Goal: Contribute content: Contribute content

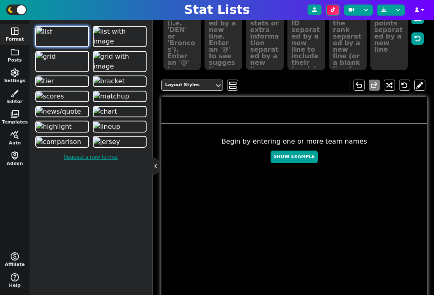
scroll to position [157, 0]
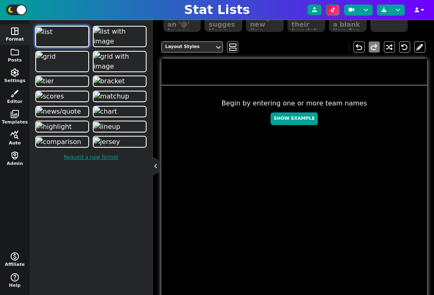
click at [14, 138] on span "query_stats" at bounding box center [15, 135] width 10 height 10
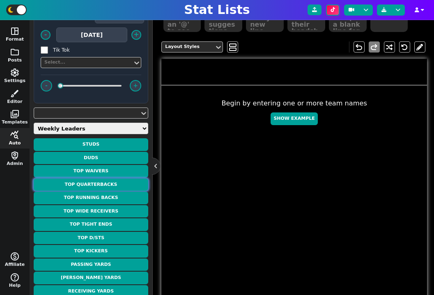
scroll to position [100, 0]
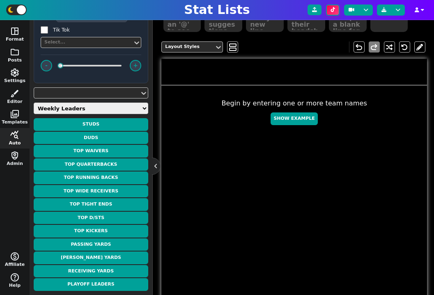
click at [92, 107] on select "Weekly Leaders Slate Leaders QB Stats RB Stats REC Stats IDP Stats Other Stats …" at bounding box center [91, 108] width 115 height 11
select select "surviveball"
click at [34, 114] on select "Weekly Leaders Slate Leaders QB Stats RB Stats REC Stats IDP Stats Other Stats …" at bounding box center [91, 108] width 115 height 11
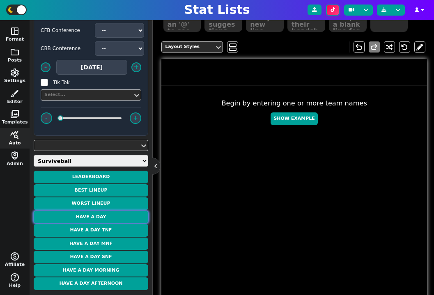
scroll to position [47, 0]
click at [115, 215] on button "Have a Day" at bounding box center [91, 217] width 115 height 13
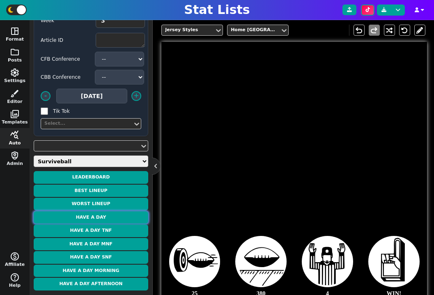
type textarea "[PERSON_NAME]"
type textarea "1"
type textarea "40.9 PTS"
type textarea "3 REC TD"
type textarea "145 REC YDS"
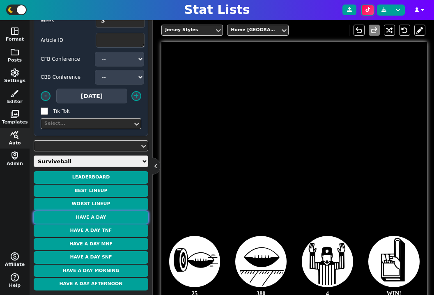
type textarea "8 REC"
type textarea "WK 3"
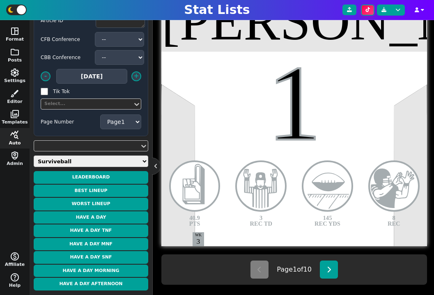
scroll to position [230, 0]
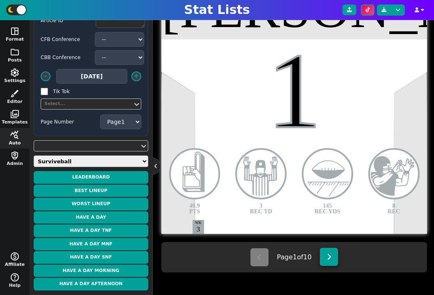
click at [329, 260] on icon at bounding box center [329, 257] width 5 height 7
type textarea "[PERSON_NAME]"
type textarea "28"
type textarea "32.8 PTS"
type textarea "3 RUSH TD"
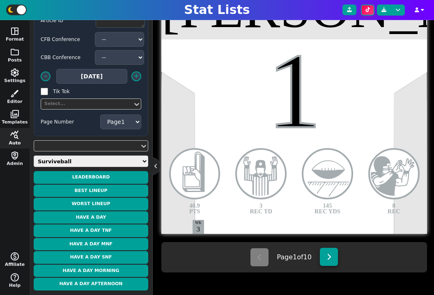
type textarea "102 RUSH YDS"
type textarea "17 CAR"
select select "2"
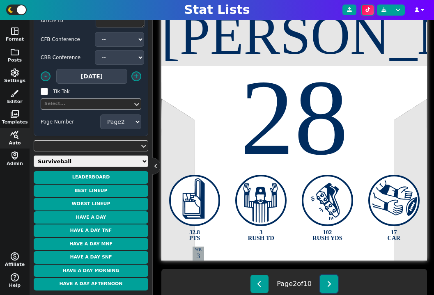
scroll to position [208, 0]
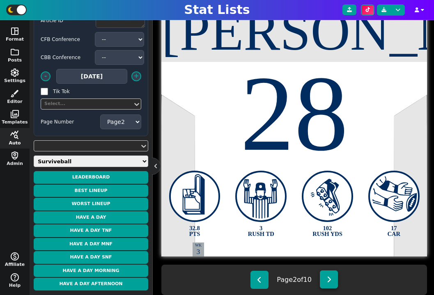
click at [330, 278] on icon at bounding box center [329, 279] width 5 height 7
type textarea "[PERSON_NAME]"
type textarea "5"
type textarea "29.4 PTS"
type textarea "151 RUSH YDS"
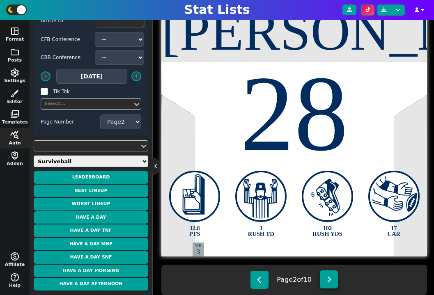
type textarea "2 RUSH TD"
type textarea "12 CAR"
select select "3"
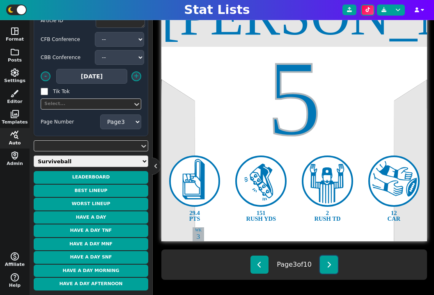
scroll to position [227, 0]
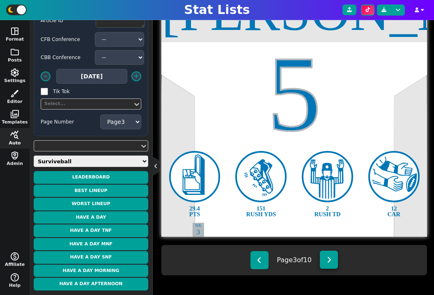
click at [329, 259] on icon at bounding box center [329, 260] width 5 height 7
type textarea "[PERSON_NAME]"
type textarea "18"
type textarea "29.1 PTS"
type textarea "4 PASS TD"
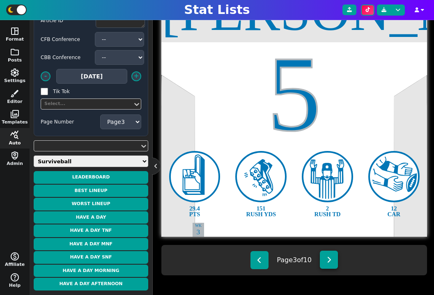
type textarea "298 PASS YDS"
type textarea "19 COMP"
select select "4"
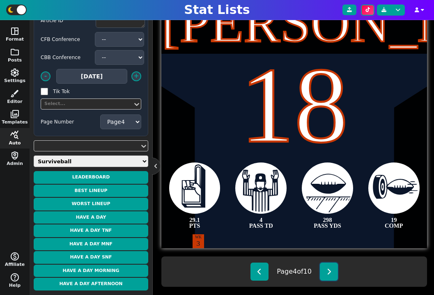
scroll to position [219, 0]
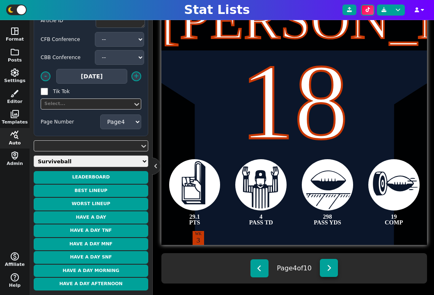
click at [329, 271] on button at bounding box center [329, 268] width 18 height 18
type textarea "Hurts"
type textarea "1"
type textarea "29.0 PTS"
type textarea "3 PASS TD"
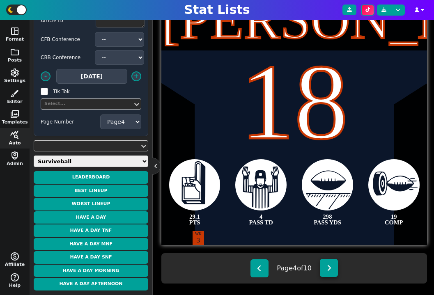
type textarea "226 PASS YDS"
type textarea "9 CAR"
select select "5"
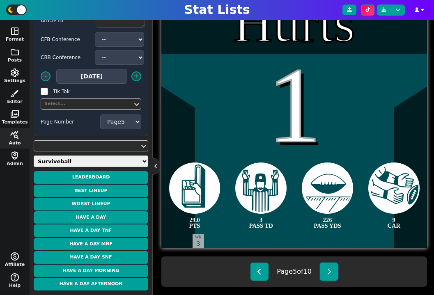
scroll to position [220, 0]
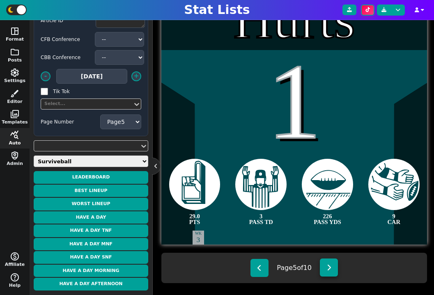
click at [334, 268] on button at bounding box center [329, 268] width 18 height 18
type textarea "[PERSON_NAME]"
type textarea "85"
type textarea "2 REC TD"
type textarea "8 REC"
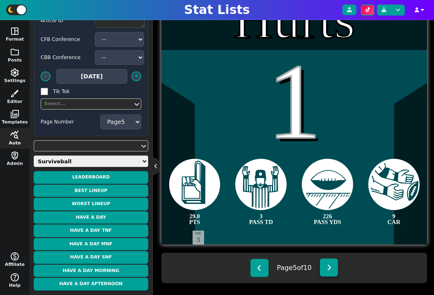
type textarea "90 REC YDS"
select select "6"
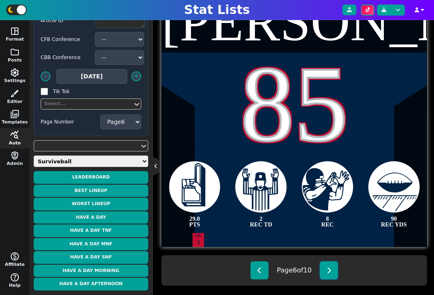
scroll to position [218, 0]
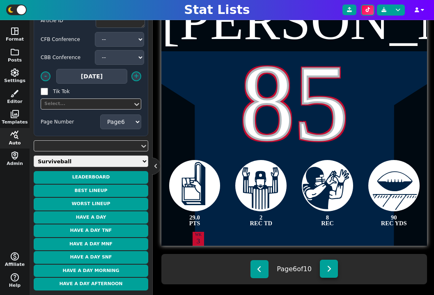
click at [331, 272] on icon at bounding box center [329, 269] width 5 height 7
type textarea "[PERSON_NAME]"
type textarea "89"
type textarea "27.1 PTS"
type textarea "91 REC YDS"
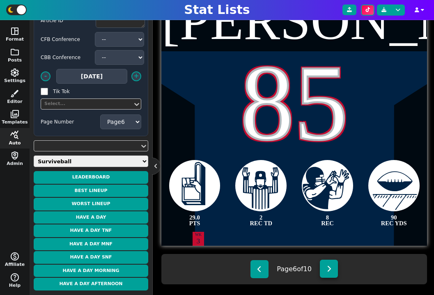
type textarea "6 REC"
select select "7"
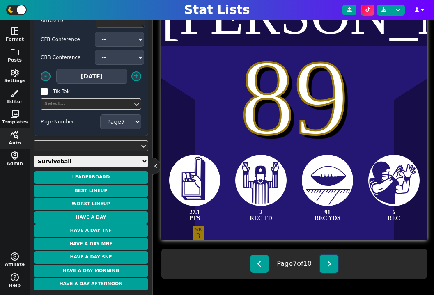
scroll to position [227, 0]
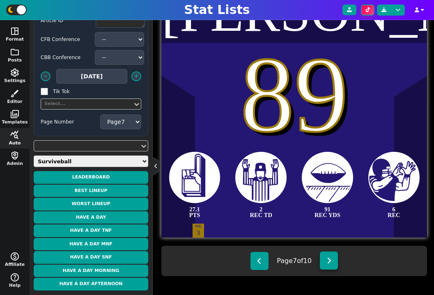
click at [331, 266] on button at bounding box center [329, 261] width 18 height 18
type textarea "[PERSON_NAME]"
type textarea "8"
type textarea "27.0 PTS"
type textarea "3 PASS TD"
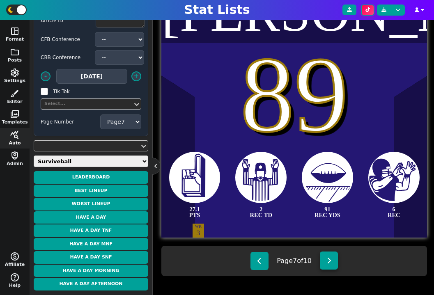
type textarea "288 PASS YDS"
type textarea "21 COMP"
select select "8"
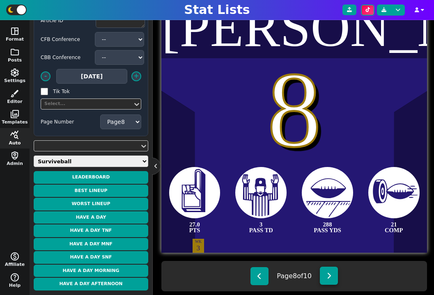
scroll to position [230, 0]
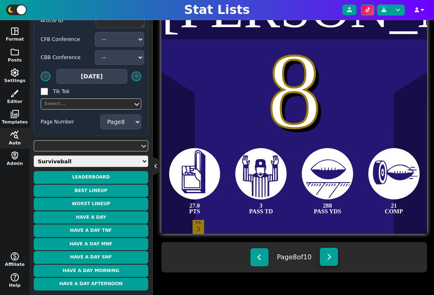
click at [330, 261] on button at bounding box center [329, 257] width 18 height 18
type textarea "[PERSON_NAME]"
type textarea "0"
type textarea "26.9 PTS"
type textarea "22 CAR"
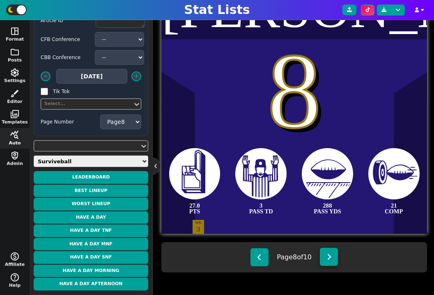
type textarea "2 RUSH TD"
type textarea "67 RUSH YDS"
select select "9"
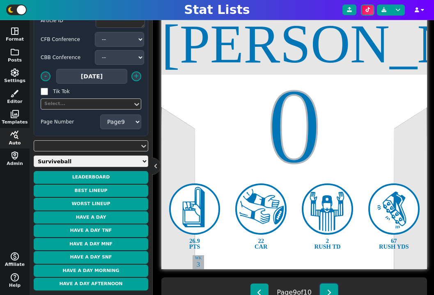
scroll to position [218, 0]
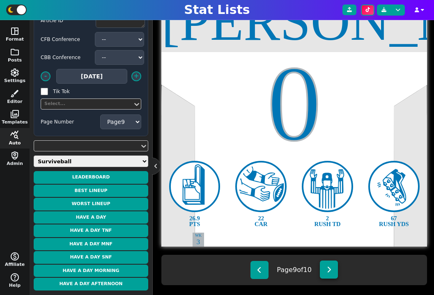
click at [334, 267] on button at bounding box center [329, 270] width 18 height 18
type textarea "[PERSON_NAME]"
type textarea "7"
type textarea "26.1 PTS"
type textarea "3 PASS TD"
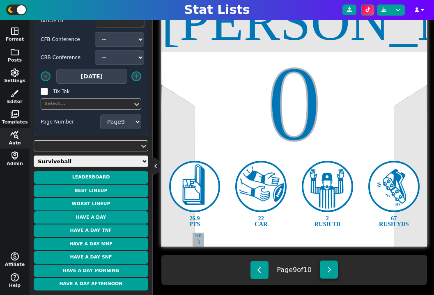
type textarea "289 PASS YDS"
type textarea "19 COMP"
select select "10"
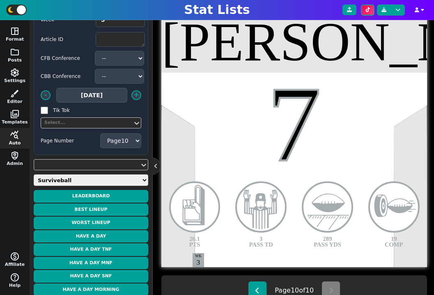
scroll to position [0, 0]
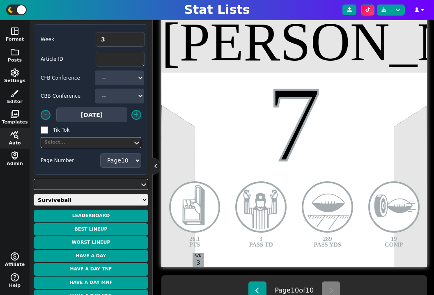
click at [105, 22] on div "Week 3 Article ID CFB Conference -- ACC American Big 12 Big Ten C-USA Independe…" at bounding box center [91, 157] width 123 height 275
click at [137, 41] on input "2" at bounding box center [120, 39] width 49 height 15
type input "1"
click at [137, 41] on input "1" at bounding box center [120, 39] width 49 height 15
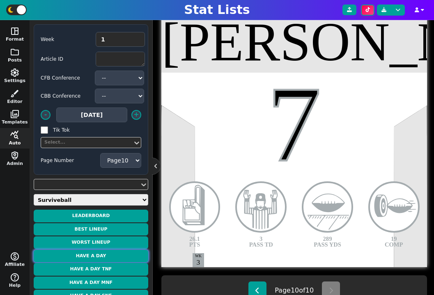
click at [102, 255] on button "Have a Day" at bounding box center [91, 256] width 115 height 13
type textarea "[PERSON_NAME]"
type textarea "1"
type textarea "40.9 PTS"
type textarea "3 REC TD"
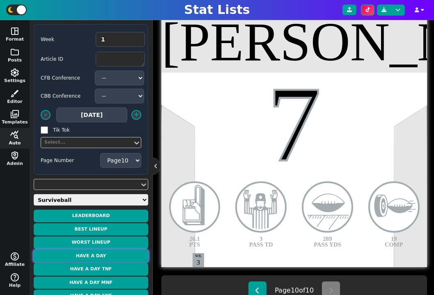
type textarea "145 REC YDS"
type textarea "8 REC"
select select "1"
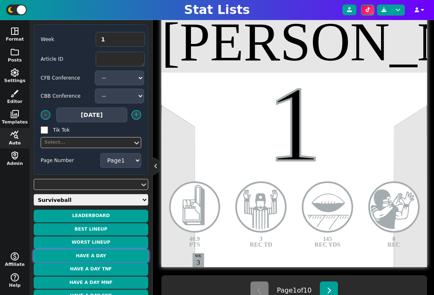
type textarea "[PERSON_NAME]"
type textarea "17"
type textarea "38.8 PTS"
type textarea "394 PASS YDS"
type textarea "33 COMP"
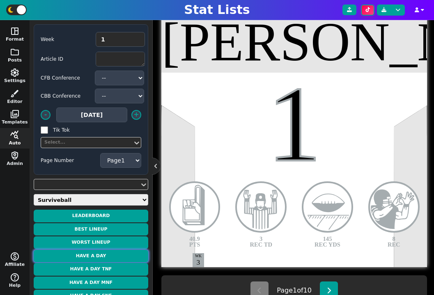
type textarea "2 RUSH TD"
type textarea "WK 1"
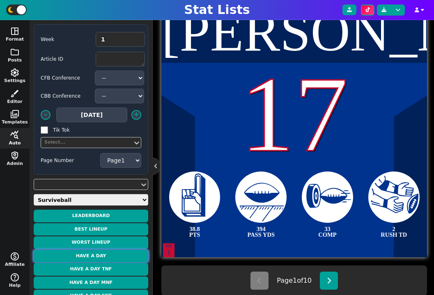
scroll to position [211, 0]
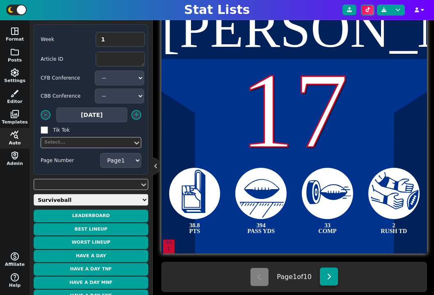
click at [327, 273] on icon at bounding box center [329, 276] width 5 height 7
type textarea "Fields"
type textarea "7"
type textarea "29.5 PTS"
type textarea "2 RUSH TD"
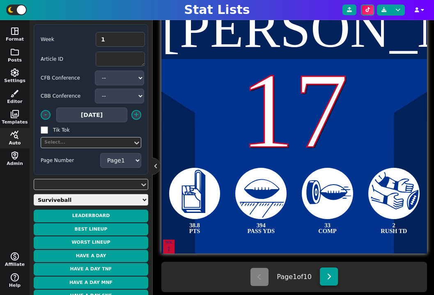
type textarea "12 CAR"
type textarea "48 RUSH YDS"
select select "2"
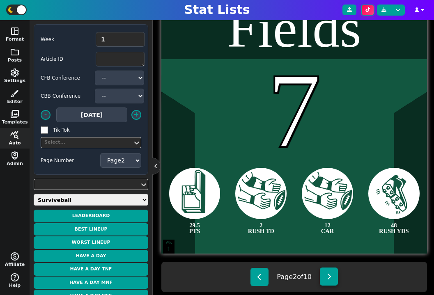
click at [327, 273] on button at bounding box center [329, 277] width 18 height 18
type textarea "[PERSON_NAME]"
type textarea "17"
type textarea "272 PASS YDS"
type textarea "22 COMP"
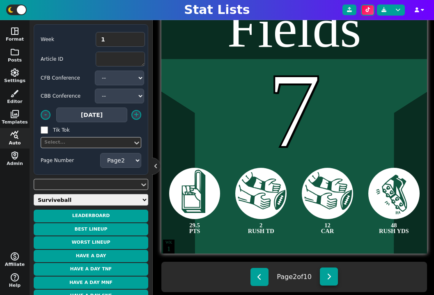
select select "3"
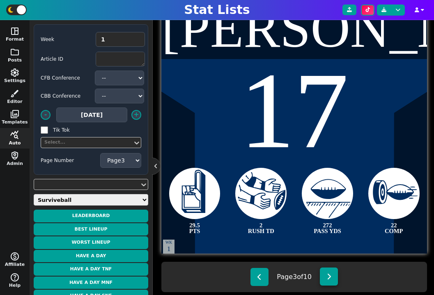
click at [327, 273] on button at bounding box center [329, 277] width 18 height 18
type textarea "[PERSON_NAME]"
type textarea "8"
type textarea "29.4 PTS"
type textarea "70 RUSH YDS"
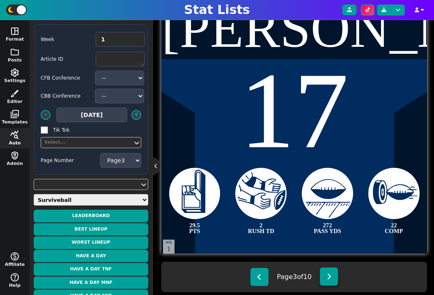
type textarea "2 PASS TD"
type textarea "209 PASS YDS"
select select "4"
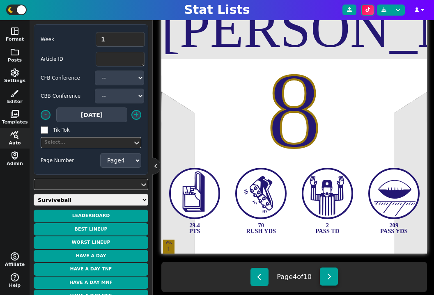
click at [327, 273] on button at bounding box center [329, 277] width 18 height 18
type textarea "[PERSON_NAME]"
type textarea "22"
type textarea "29.2 PTS"
type textarea "169 RUSH YDS"
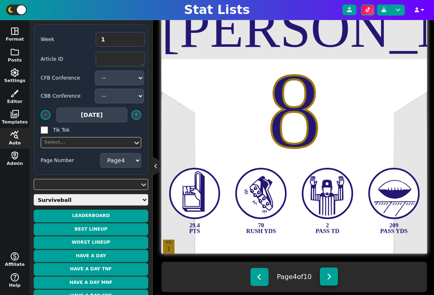
type textarea "18 CAR"
type textarea "2 RUSH TD"
select select "5"
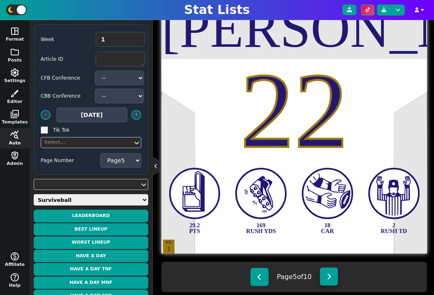
click at [327, 273] on button at bounding box center [329, 277] width 18 height 18
type textarea "Flowers"
type textarea "4"
type textarea "28.1 PTS"
type textarea "143 REC YDS"
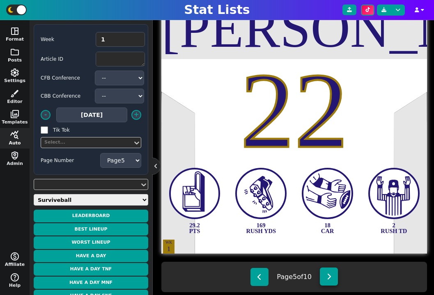
type textarea "7 REC"
type textarea "1 REC TD"
select select "6"
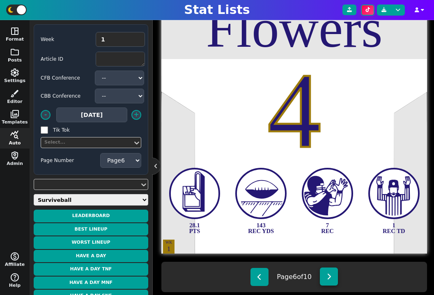
click at [327, 273] on button at bounding box center [329, 277] width 18 height 18
type textarea "[PERSON_NAME]"
type textarea "10"
type textarea "27.9 PTS"
type textarea "3 PASS TD"
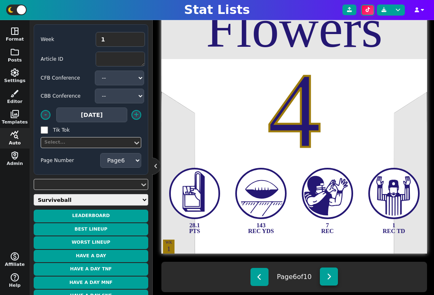
type textarea "318 PASS YDS"
type textarea "25 COMP"
select select "7"
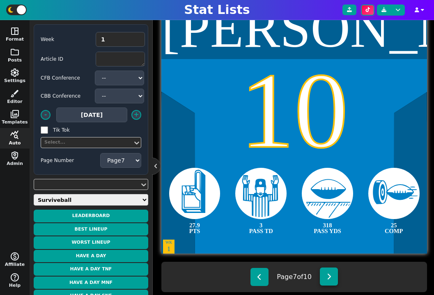
click at [327, 273] on button at bounding box center [329, 277] width 18 height 18
type textarea "[PERSON_NAME]"
type textarea "15"
type textarea "26.0 PTS"
type textarea "57 RUSH YDS"
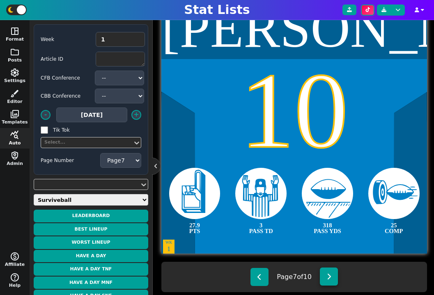
type textarea "258 PASS YDS"
type textarea "24 COMP"
select select "8"
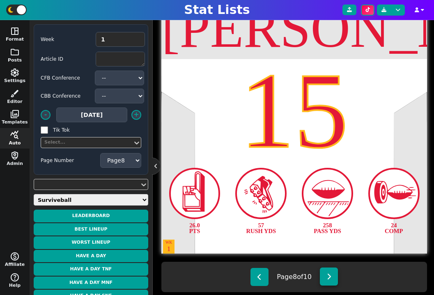
click at [327, 273] on button at bounding box center [329, 277] width 18 height 18
type textarea "[PERSON_NAME]"
type textarea "8"
type textarea "25.7 PTS"
type textarea "4 PASS TD"
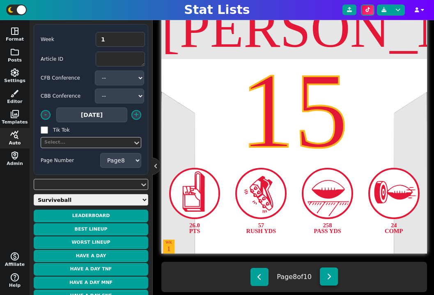
type textarea "244 PASS YDS"
type textarea "22 COMP"
select select "9"
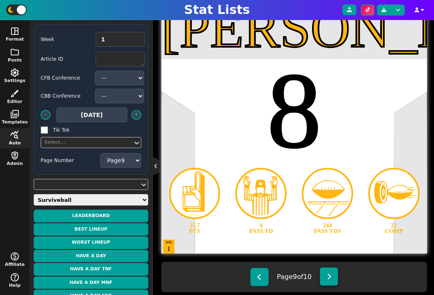
click at [327, 273] on button at bounding box center [329, 277] width 18 height 18
type textarea "[PERSON_NAME]"
type textarea "0"
type textarea "25.2 PTS"
type textarea "112 REC YDS"
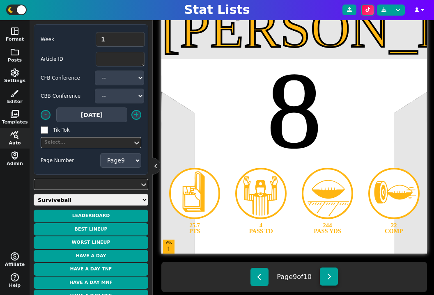
type textarea "8 REC"
type textarea "1 REC TD"
select select "10"
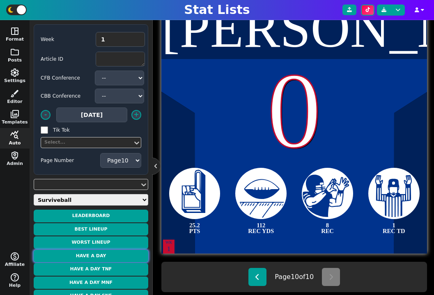
click at [103, 254] on button "Have a Day" at bounding box center [91, 256] width 115 height 13
type textarea "[PERSON_NAME]"
type textarea "17"
type textarea "38.8 PTS"
type textarea "394 PASS YDS"
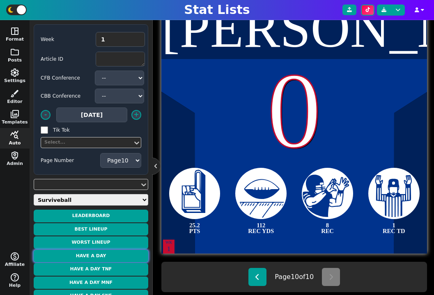
type textarea "33 COMP"
type textarea "2 RUSH TD"
select select "1"
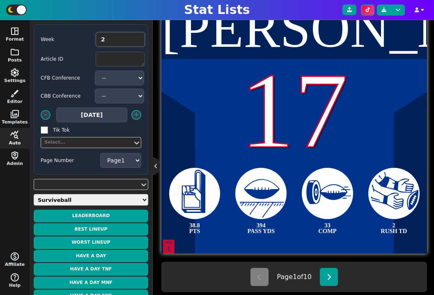
type input "2"
click at [137, 37] on input "2" at bounding box center [120, 39] width 49 height 15
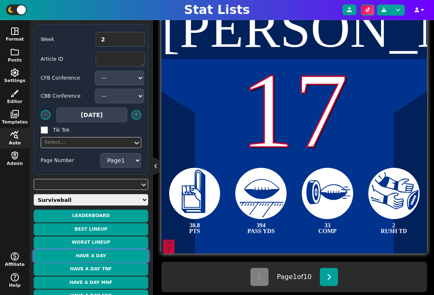
click at [101, 253] on button "Have a Day" at bounding box center [91, 256] width 115 height 13
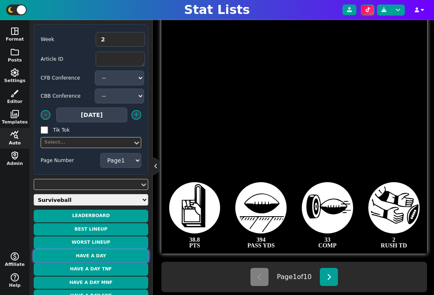
type textarea "St. Brown"
type textarea "14"
type textarea "39.2 PTS"
type textarea "3 REC TD"
type textarea "9 REC"
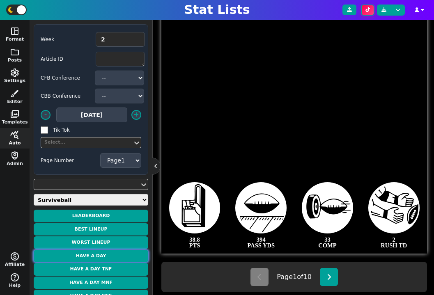
type textarea "115 REC YDS"
type textarea "WK 2"
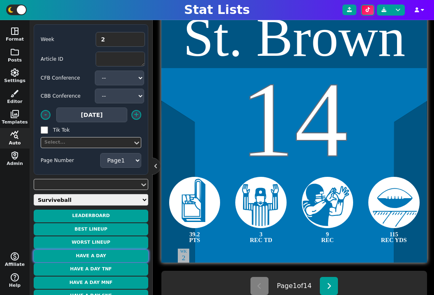
scroll to position [214, 0]
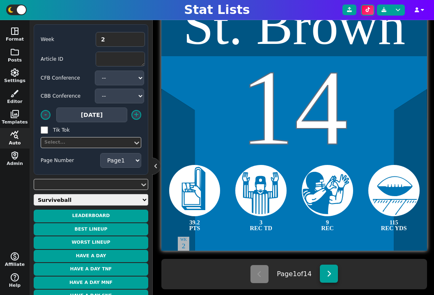
click at [329, 272] on icon at bounding box center [329, 274] width 5 height 7
type textarea "[PERSON_NAME]"
type textarea "1"
type textarea "37.7 PTS"
type textarea "167 REC YDS"
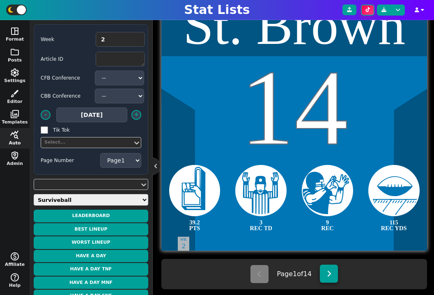
type textarea "2 REC TD"
select select "2"
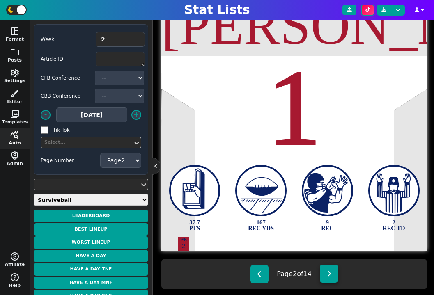
click at [329, 272] on icon at bounding box center [329, 274] width 5 height 7
type textarea "Chase"
type textarea "36.5 PTS"
type textarea "14 REC"
type textarea "165 REC YDS"
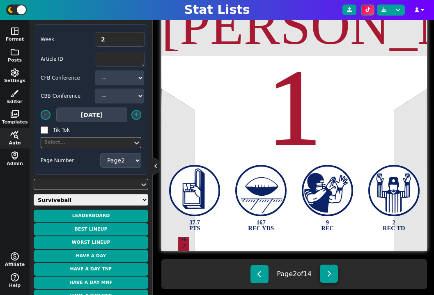
type textarea "1 REC TD"
select select "3"
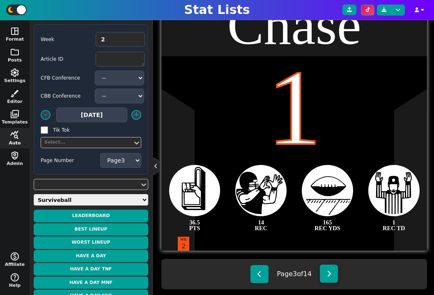
click at [329, 272] on icon at bounding box center [329, 274] width 5 height 7
type textarea "[PERSON_NAME]"
type textarea "16"
type textarea "34.0 PTS"
type textarea "5 PASS TD"
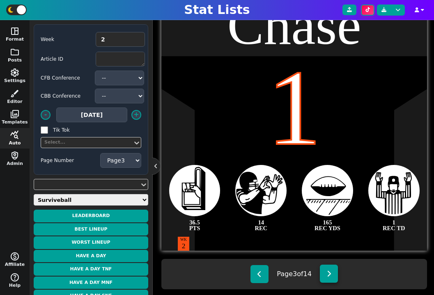
type textarea "334 PASS YDS"
type textarea "23 COMP"
select select "4"
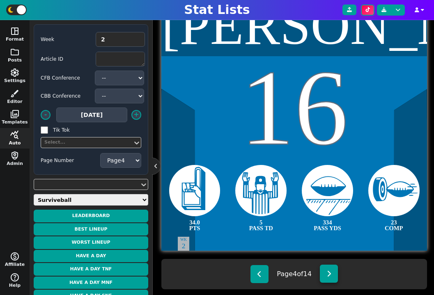
click at [329, 272] on icon at bounding box center [329, 274] width 5 height 7
type textarea "Odunze"
type textarea "15"
type textarea "31.8 PTS"
type textarea "128 REC YDS"
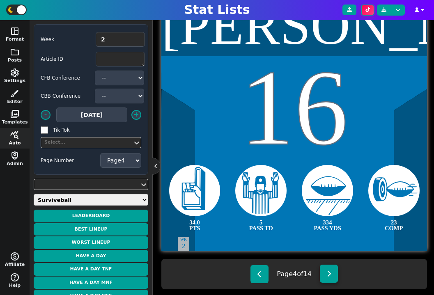
type textarea "2 REC TD"
type textarea "7 REC"
select select "5"
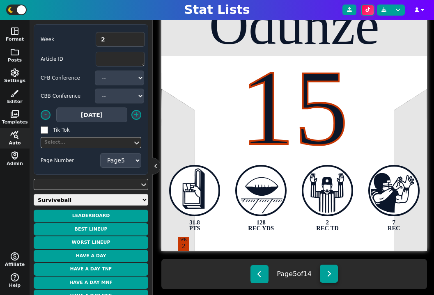
click at [329, 272] on icon at bounding box center [329, 274] width 5 height 7
type textarea "[PERSON_NAME]"
type textarea "3"
type textarea "30.3 PTS"
type textarea "450 PASS YDS"
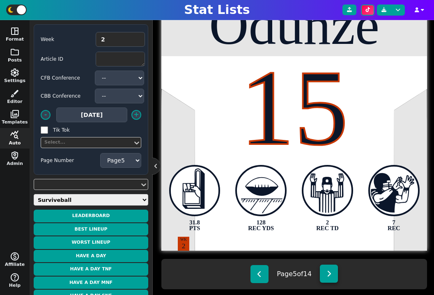
type textarea "30 COMP"
type textarea "3 PASS TD"
select select "6"
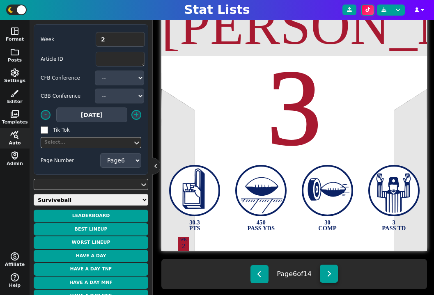
click at [329, 272] on icon at bounding box center [329, 274] width 5 height 7
type textarea "[PERSON_NAME]"
type textarea "28"
type textarea "29.5 PTS"
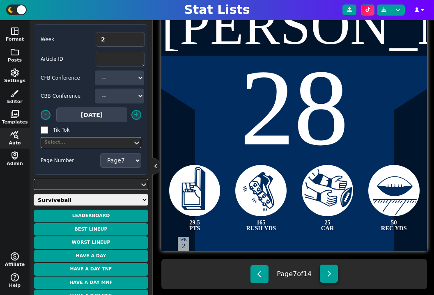
click at [329, 272] on icon at bounding box center [329, 274] width 5 height 7
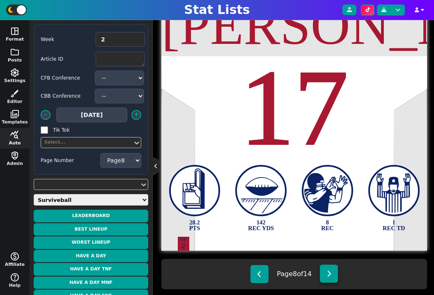
click at [329, 272] on icon at bounding box center [329, 274] width 5 height 7
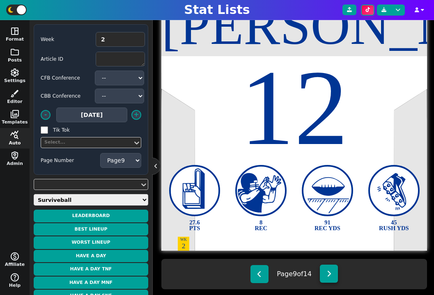
click at [329, 272] on icon at bounding box center [329, 274] width 5 height 7
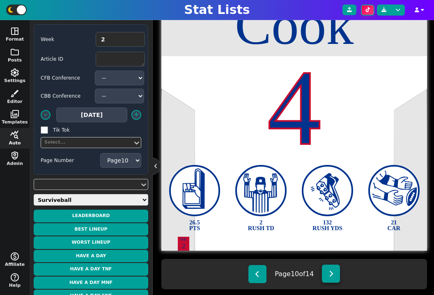
click at [329, 272] on button at bounding box center [331, 274] width 18 height 18
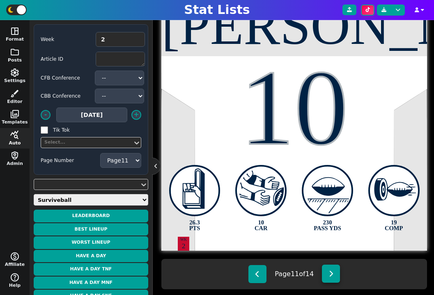
click at [329, 272] on button at bounding box center [331, 274] width 18 height 18
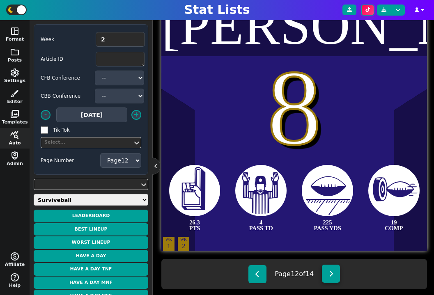
click at [329, 272] on button at bounding box center [331, 274] width 18 height 18
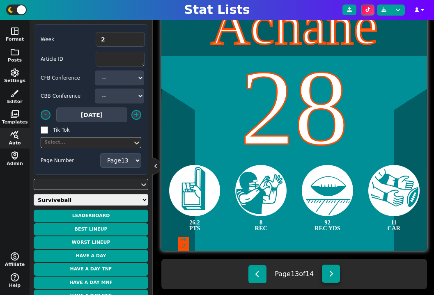
click at [329, 272] on button at bounding box center [331, 274] width 18 height 18
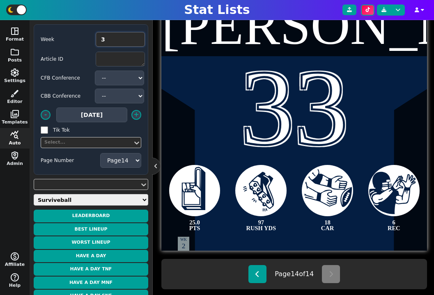
click at [137, 37] on input "3" at bounding box center [120, 39] width 49 height 15
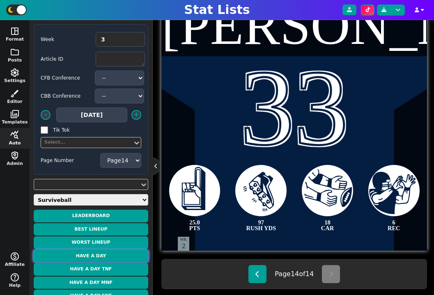
click at [108, 256] on button "Have a Day" at bounding box center [91, 256] width 115 height 13
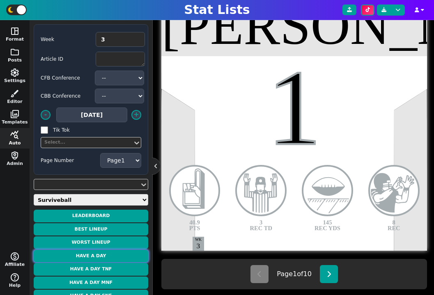
click at [123, 253] on button "Have a Day" at bounding box center [91, 256] width 115 height 13
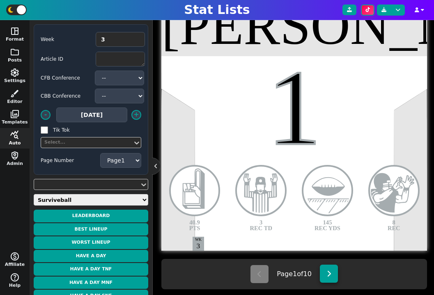
click at [332, 272] on button at bounding box center [329, 274] width 18 height 18
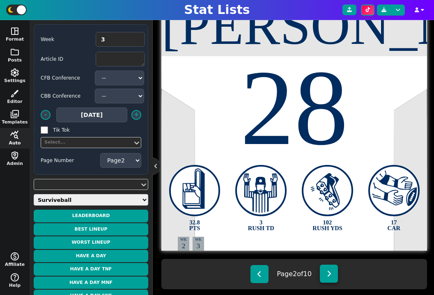
click at [332, 272] on button at bounding box center [329, 274] width 18 height 18
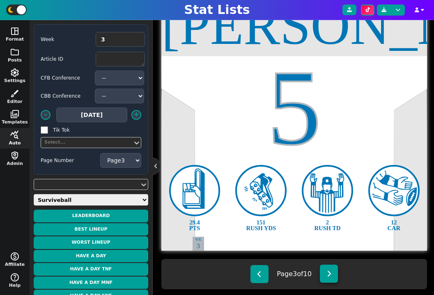
click at [331, 271] on icon at bounding box center [329, 274] width 5 height 7
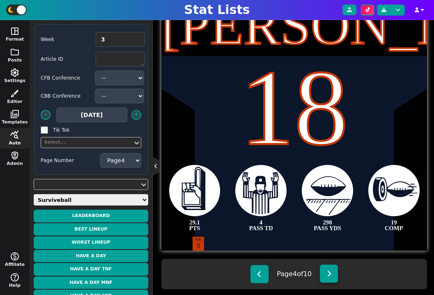
click at [331, 271] on icon at bounding box center [329, 274] width 5 height 7
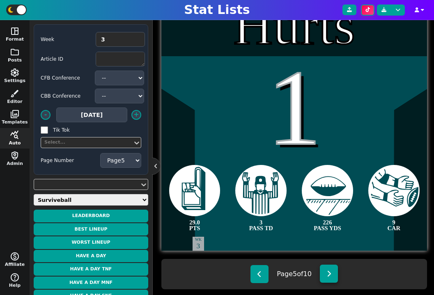
click at [331, 271] on icon at bounding box center [329, 274] width 5 height 7
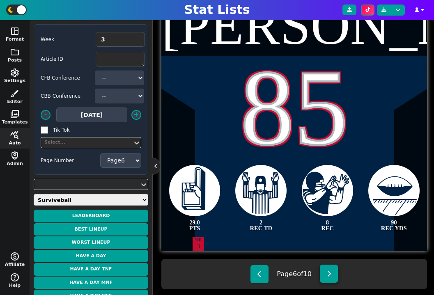
click at [331, 271] on icon at bounding box center [329, 274] width 5 height 7
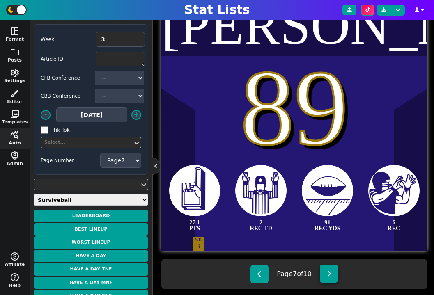
click at [331, 271] on icon at bounding box center [329, 274] width 5 height 7
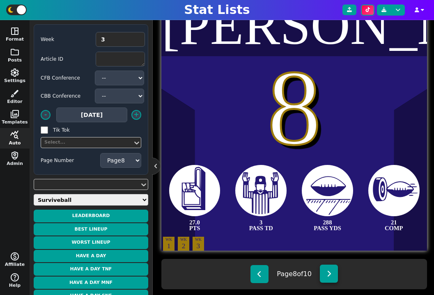
click at [331, 271] on icon at bounding box center [329, 274] width 5 height 7
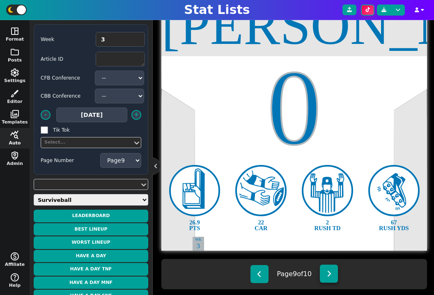
click at [331, 271] on icon at bounding box center [329, 274] width 5 height 7
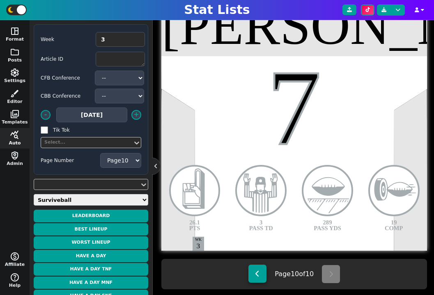
click at [256, 271] on icon at bounding box center [257, 274] width 5 height 7
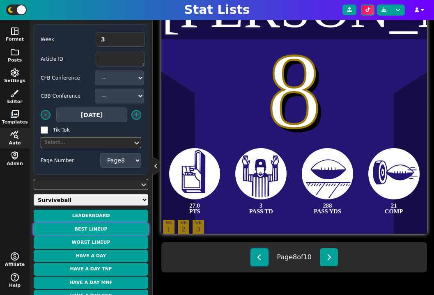
scroll to position [39, 0]
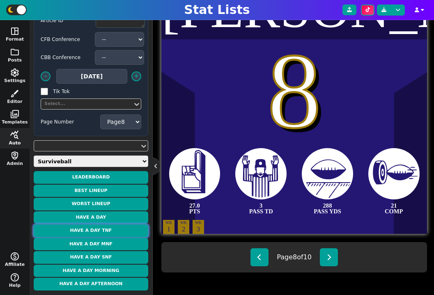
click at [108, 233] on button "Have a Day TNF" at bounding box center [91, 231] width 115 height 13
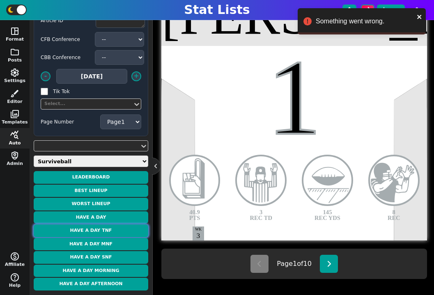
scroll to position [230, 0]
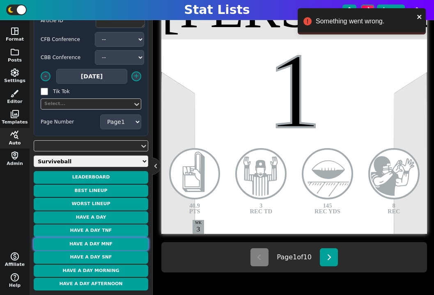
click at [131, 240] on button "Have a Day MNF" at bounding box center [91, 244] width 115 height 13
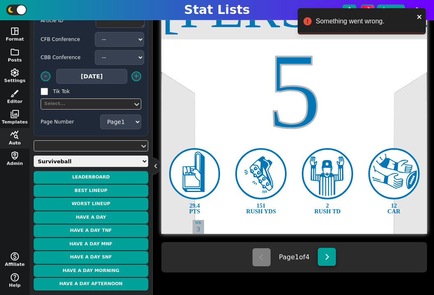
click at [324, 257] on button at bounding box center [327, 257] width 18 height 18
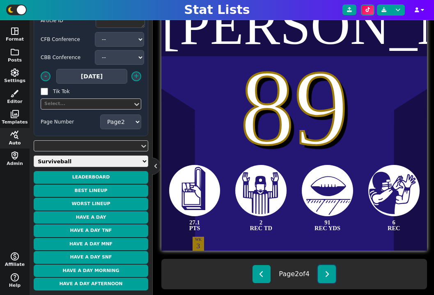
scroll to position [225, 0]
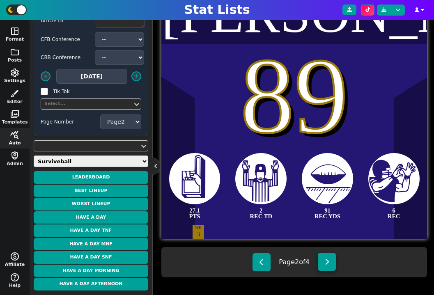
click at [331, 266] on button at bounding box center [327, 262] width 18 height 18
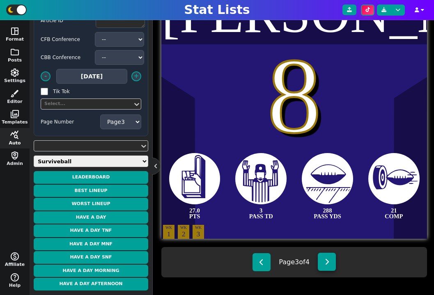
click at [331, 266] on button at bounding box center [327, 262] width 18 height 18
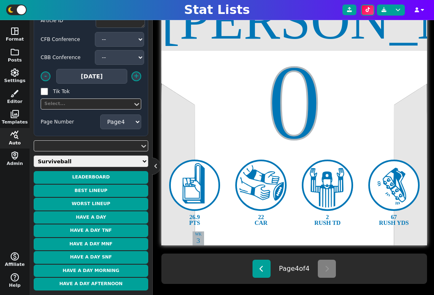
scroll to position [230, 0]
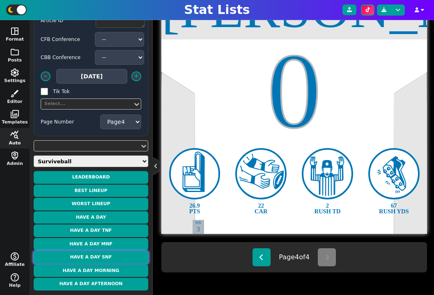
click at [120, 253] on button "Have a Day SNF" at bounding box center [91, 257] width 115 height 13
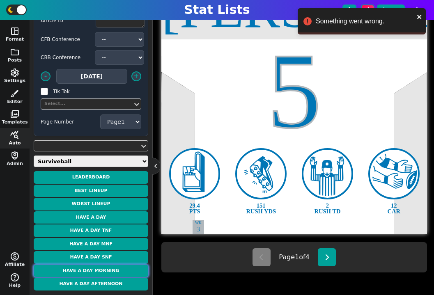
click at [117, 268] on button "Have a Day Morning" at bounding box center [91, 271] width 115 height 13
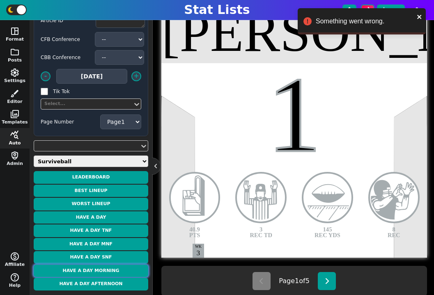
scroll to position [218, 0]
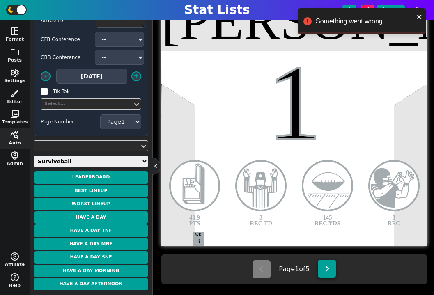
click at [326, 266] on icon at bounding box center [327, 269] width 5 height 7
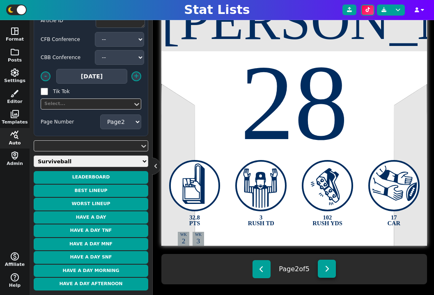
click at [329, 268] on icon at bounding box center [327, 269] width 5 height 7
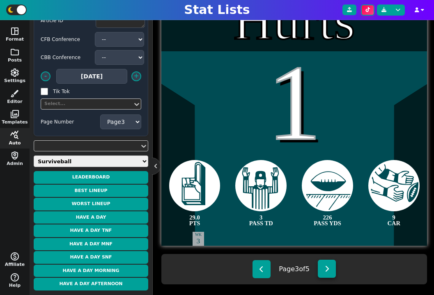
click at [329, 268] on icon at bounding box center [327, 269] width 5 height 7
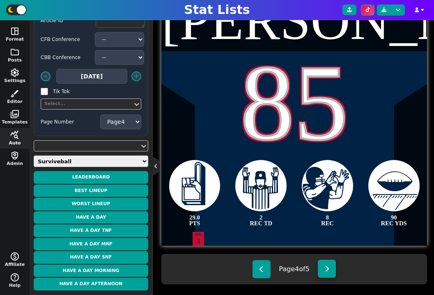
click at [329, 268] on icon at bounding box center [327, 269] width 5 height 7
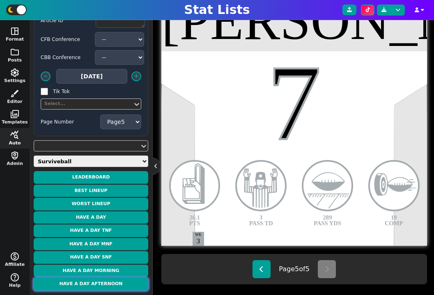
click at [110, 283] on button "Have a Day Afternoon" at bounding box center [91, 284] width 115 height 13
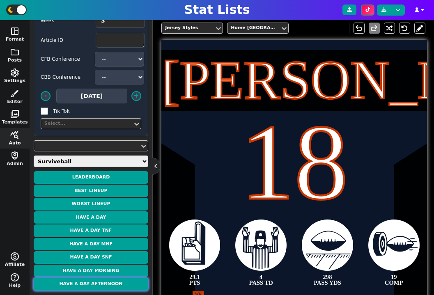
scroll to position [0, 0]
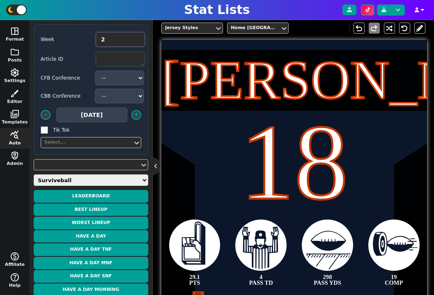
click at [137, 41] on input "2" at bounding box center [120, 39] width 49 height 15
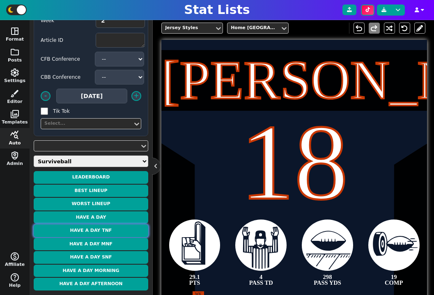
click at [107, 234] on button "Have a Day TNF" at bounding box center [91, 231] width 115 height 13
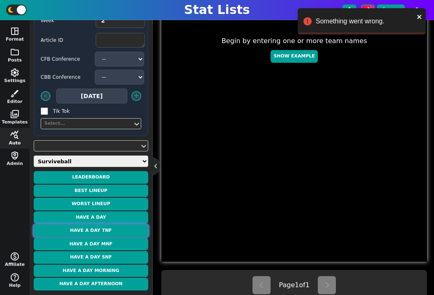
scroll to position [186, 0]
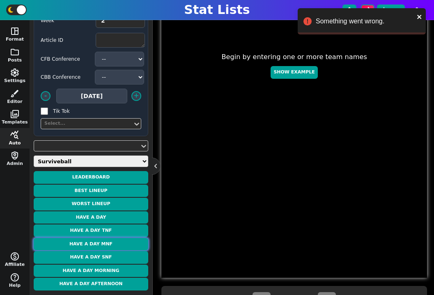
click at [114, 246] on button "Have a Day MNF" at bounding box center [91, 244] width 115 height 13
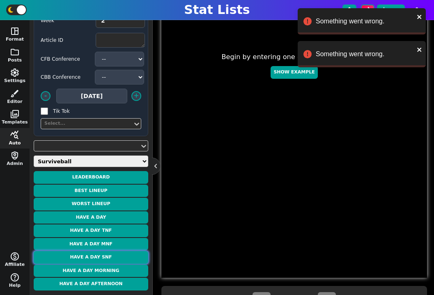
click at [106, 258] on button "Have a Day SNF" at bounding box center [91, 257] width 115 height 13
click at [115, 266] on button "Have a Day Morning" at bounding box center [91, 271] width 115 height 13
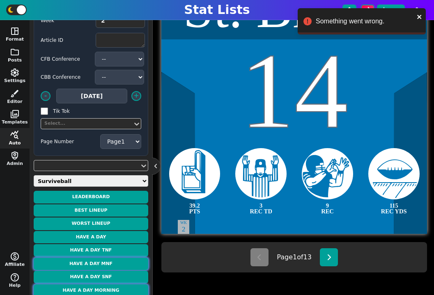
scroll to position [39, 0]
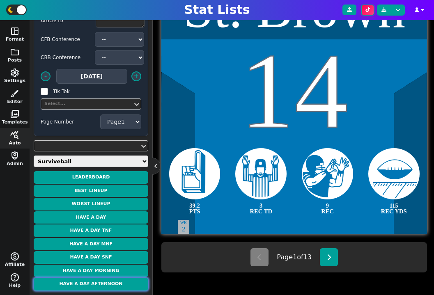
click at [111, 283] on button "Have a Day Afternoon" at bounding box center [91, 284] width 115 height 13
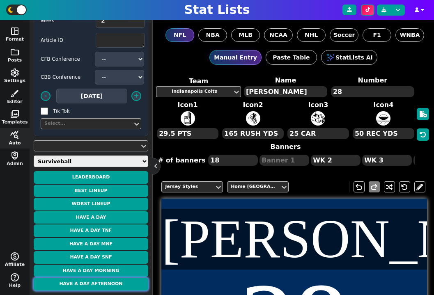
scroll to position [0, 0]
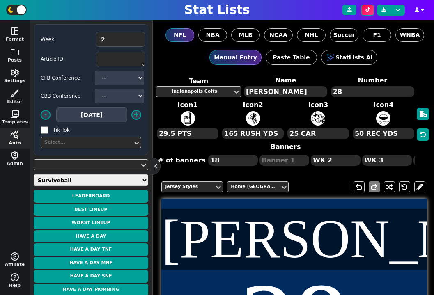
click at [77, 185] on select "Weekly Leaders Slate Leaders QB Stats RB Stats REC Stats IDP Stats Other Stats …" at bounding box center [91, 180] width 115 height 11
click at [34, 175] on select "Weekly Leaders Slate Leaders QB Stats RB Stats REC Stats IDP Stats Other Stats …" at bounding box center [91, 180] width 115 height 11
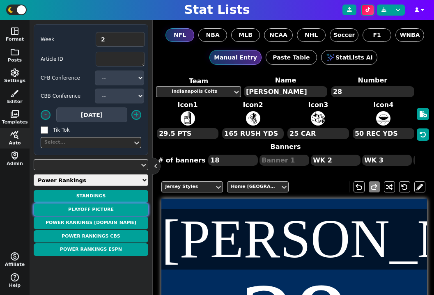
click at [124, 209] on button "Playoff Picture" at bounding box center [91, 210] width 115 height 13
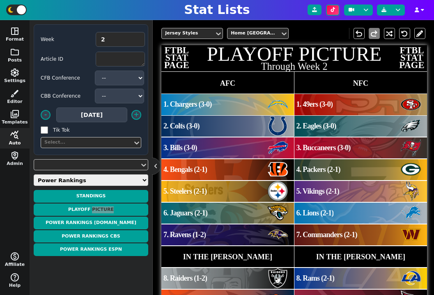
scroll to position [247, 0]
